Goal: Task Accomplishment & Management: Complete application form

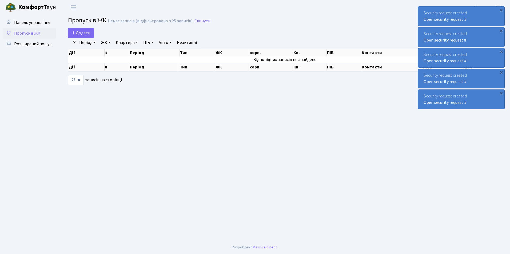
select select "25"
click at [73, 36] on span "Додати" at bounding box center [80, 33] width 19 height 6
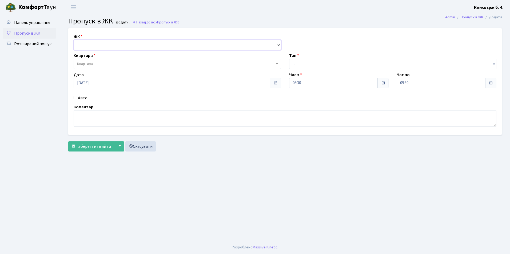
click at [92, 49] on select "- СП4, Столичне шосе, 5" at bounding box center [177, 45] width 207 height 10
select select "325"
click at [74, 40] on select "- СП4, Столичне шосе, 5" at bounding box center [177, 45] width 207 height 10
select select
click at [92, 63] on span "Квартира" at bounding box center [85, 63] width 16 height 5
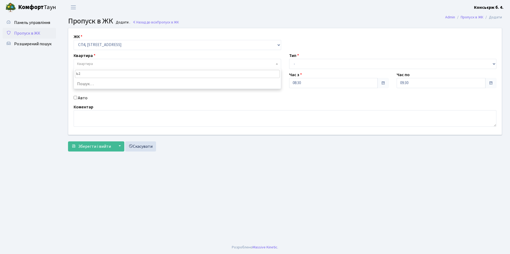
type input "Ь"
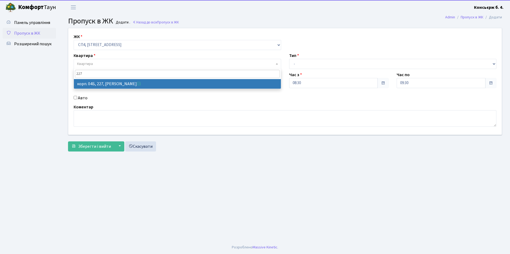
type input "227"
select select "21255"
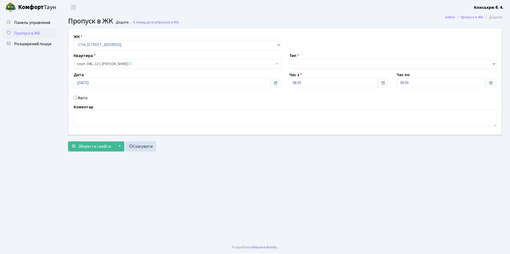
click at [76, 95] on div "Авто" at bounding box center [177, 98] width 215 height 6
click at [75, 96] on div "Авто" at bounding box center [177, 98] width 215 height 6
click at [75, 96] on input "Авто" at bounding box center [75, 97] width 3 height 3
checkbox input "true"
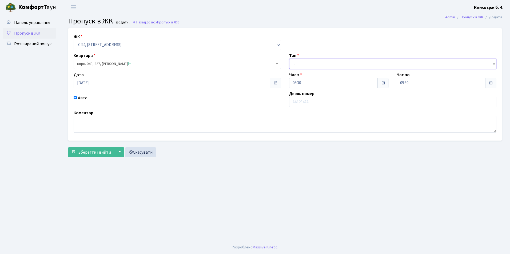
click at [304, 63] on select "- Доставка Таксі Гості Сервіс" at bounding box center [392, 64] width 207 height 10
select select "2"
click at [289, 59] on select "- Доставка Таксі Гості Сервіс" at bounding box center [392, 64] width 207 height 10
click at [300, 106] on input "text" at bounding box center [392, 102] width 207 height 10
type input "АІ6121РХ"
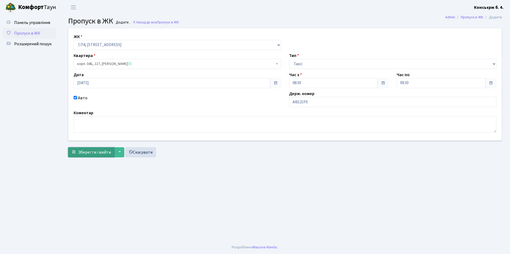
click at [101, 150] on span "Зберегти і вийти" at bounding box center [94, 153] width 33 height 6
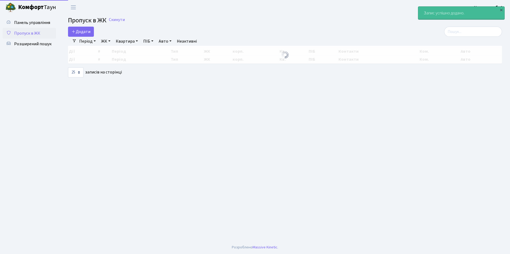
select select "25"
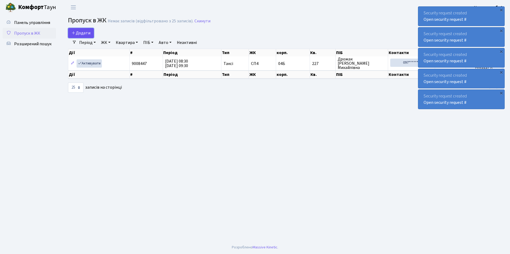
click at [85, 36] on link "Додати" at bounding box center [81, 33] width 26 height 10
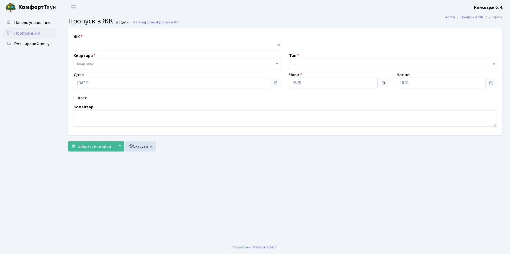
click at [45, 34] on link "Пропуск в ЖК" at bounding box center [29, 33] width 53 height 11
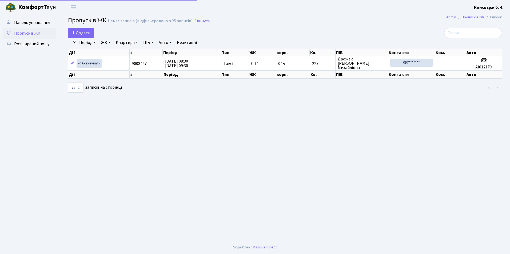
select select "25"
click at [93, 35] on link "Додати" at bounding box center [81, 33] width 26 height 10
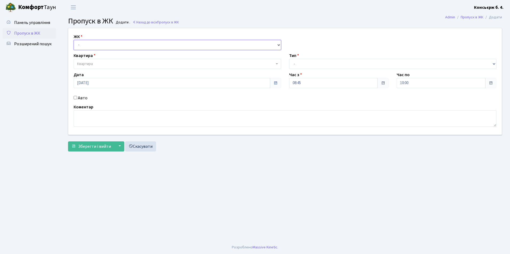
click at [104, 45] on select "- [STREET_ADDRESS]" at bounding box center [177, 45] width 207 height 10
select select "325"
click at [74, 40] on select "- СП4, Столичне шосе, 5" at bounding box center [177, 45] width 207 height 10
select select
click at [102, 68] on span "Квартира" at bounding box center [177, 64] width 207 height 10
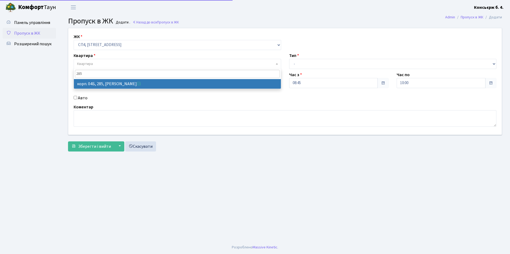
type input "285"
select select "21313"
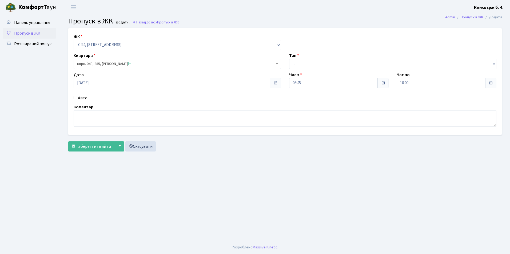
click at [76, 98] on input "Авто" at bounding box center [75, 97] width 3 height 3
checkbox input "true"
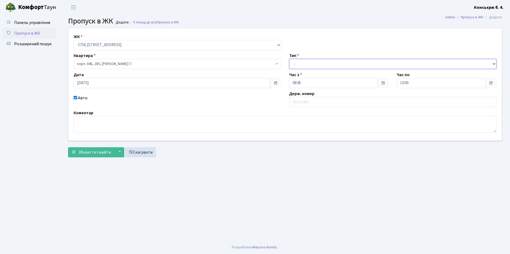
drag, startPoint x: 311, startPoint y: 66, endPoint x: 309, endPoint y: 69, distance: 3.8
click at [311, 66] on select "- Доставка Таксі Гості Сервіс" at bounding box center [392, 64] width 207 height 10
select select "1"
click at [289, 59] on select "- Доставка Таксі Гості Сервіс" at bounding box center [392, 64] width 207 height 10
click at [305, 108] on div "ЖК - СП4, Столичне шосе, 5 Квартира корп. 04Б, 285, Примаченко Руслан Петрович …" at bounding box center [284, 84] width 441 height 113
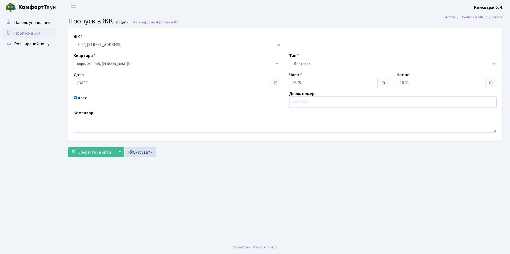
click at [307, 106] on input "text" at bounding box center [392, 102] width 207 height 10
type input "К"
type input "АА1793ІЕ"
click at [103, 150] on span "Зберегти і вийти" at bounding box center [94, 153] width 33 height 6
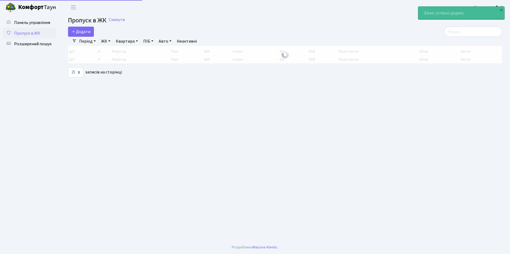
select select "25"
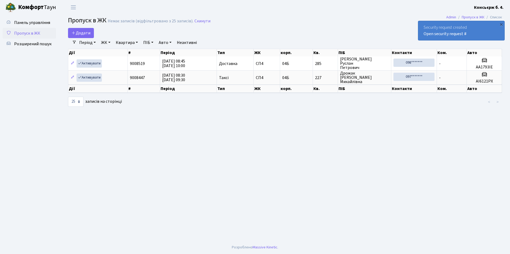
click at [36, 34] on span "Пропуск в ЖК" at bounding box center [27, 33] width 26 height 6
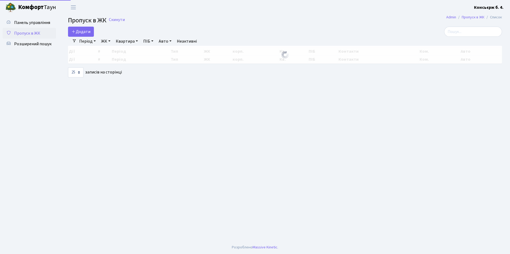
select select "25"
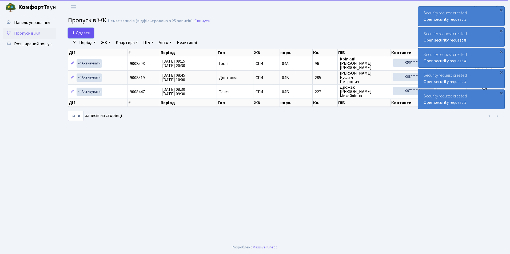
click at [79, 29] on link "Додати" at bounding box center [81, 33] width 26 height 10
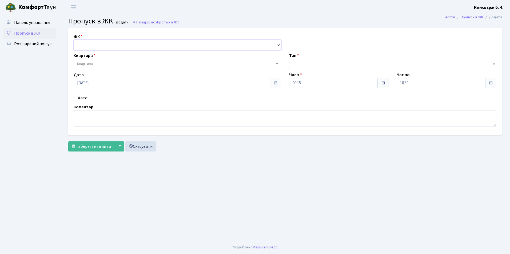
click at [98, 45] on select "- [STREET_ADDRESS]" at bounding box center [177, 45] width 207 height 10
click at [74, 40] on select "- [STREET_ADDRESS]" at bounding box center [177, 45] width 207 height 10
click at [99, 44] on select "- [STREET_ADDRESS]" at bounding box center [177, 45] width 207 height 10
select select "325"
click at [74, 40] on select "- [STREET_ADDRESS]" at bounding box center [177, 45] width 207 height 10
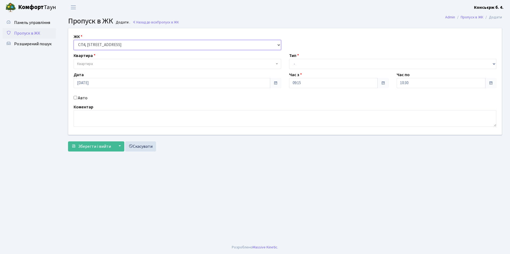
select select
click at [99, 63] on span "Квартира" at bounding box center [175, 63] width 197 height 5
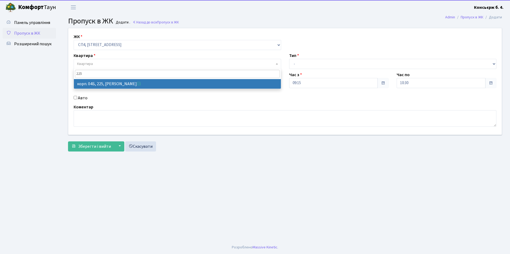
type input "225"
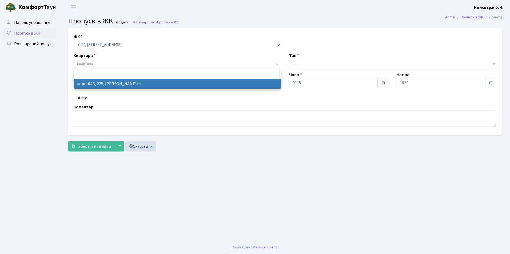
select select "21253"
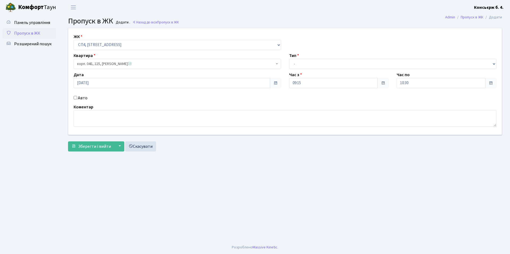
click at [78, 98] on label "Авто" at bounding box center [83, 98] width 10 height 6
click at [77, 98] on input "Авто" at bounding box center [75, 97] width 3 height 3
checkbox input "true"
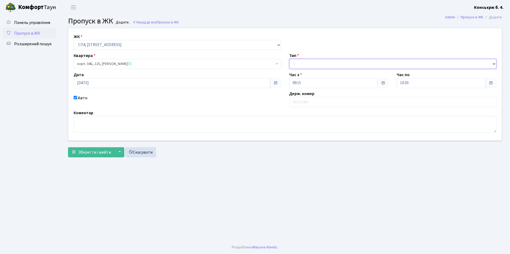
click at [316, 60] on select "- Доставка Таксі Гості Сервіс" at bounding box center [392, 64] width 207 height 10
select select "1"
click at [289, 59] on select "- Доставка Таксі Гості Сервіс" at bounding box center [392, 64] width 207 height 10
click at [312, 101] on input "text" at bounding box center [392, 102] width 207 height 10
type input "К"
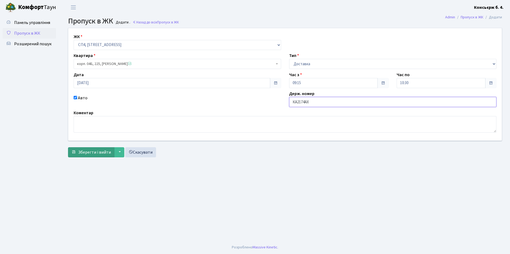
type input "КА2174АХ"
click at [87, 153] on span "Зберегти і вийти" at bounding box center [94, 153] width 33 height 6
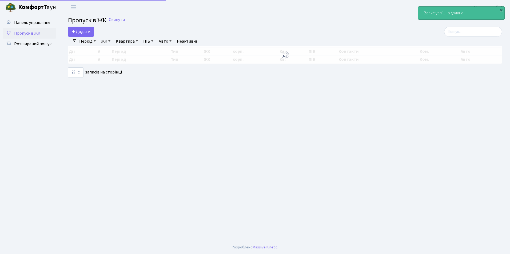
select select "25"
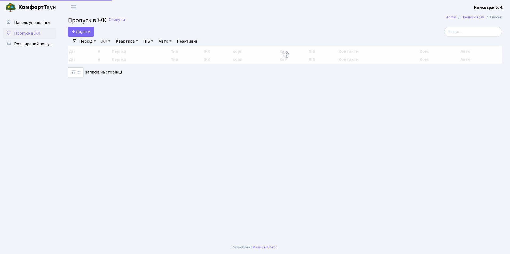
select select "25"
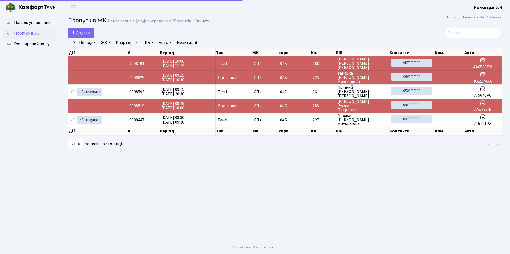
select select "25"
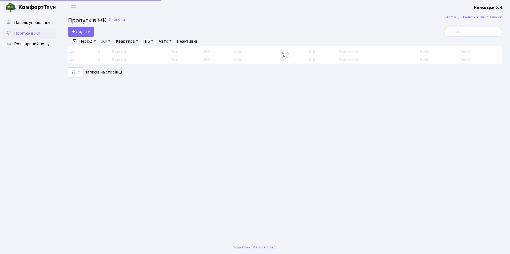
select select "25"
